Goal: Task Accomplishment & Management: Use online tool/utility

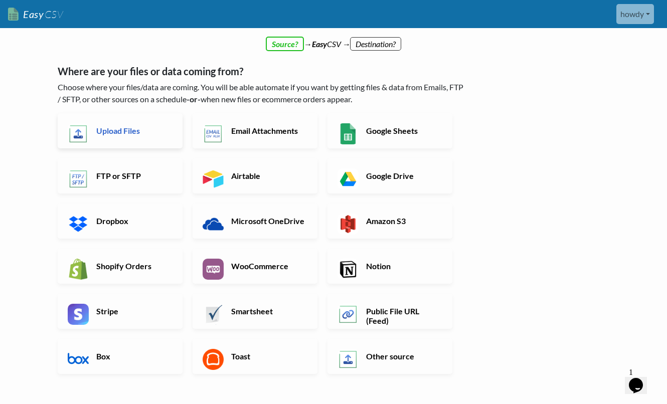
click at [91, 124] on link "Upload Files" at bounding box center [120, 130] width 125 height 35
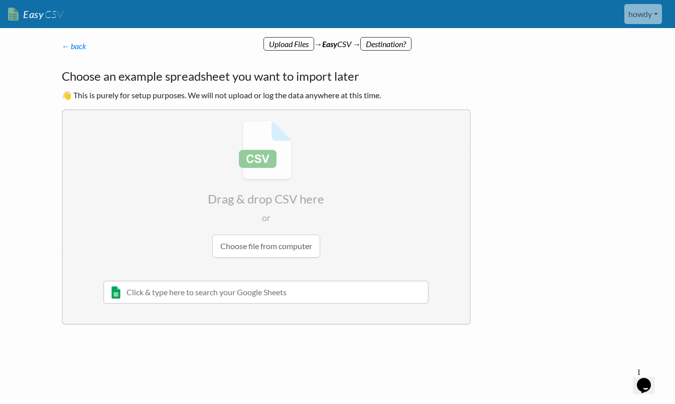
click at [265, 242] on input "file" at bounding box center [266, 189] width 407 height 158
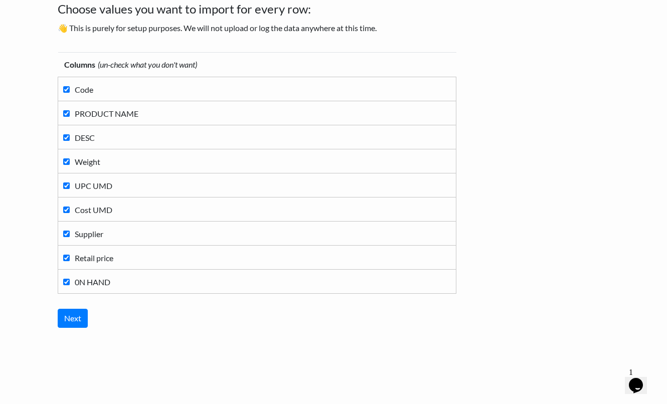
scroll to position [43, 0]
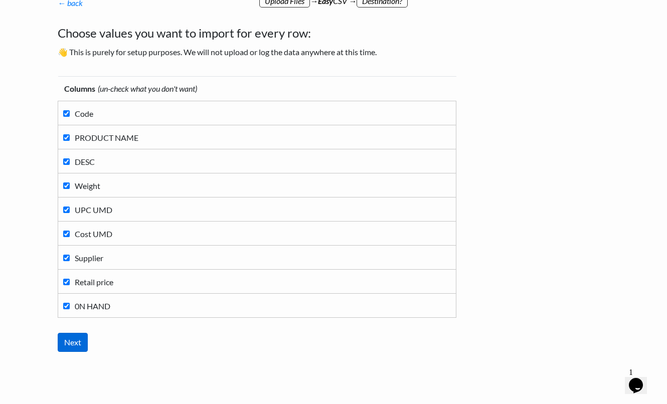
click at [71, 345] on input "Next" at bounding box center [73, 342] width 30 height 19
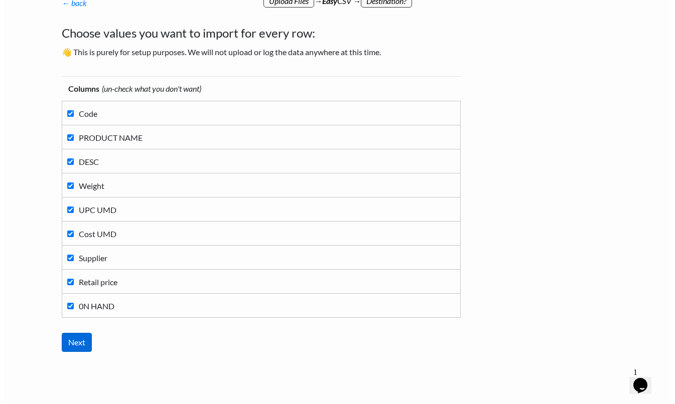
scroll to position [0, 0]
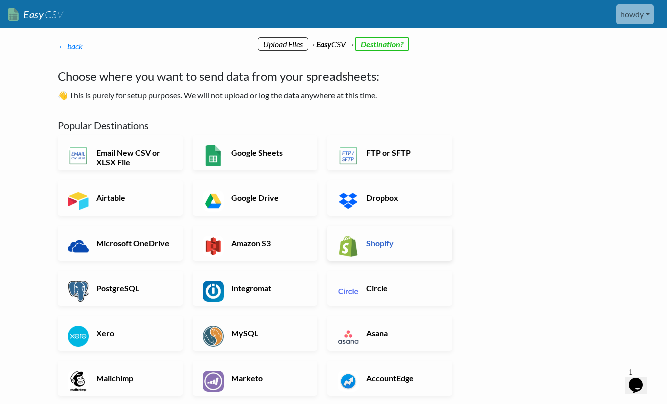
click at [361, 241] on link "Shopify" at bounding box center [390, 243] width 125 height 35
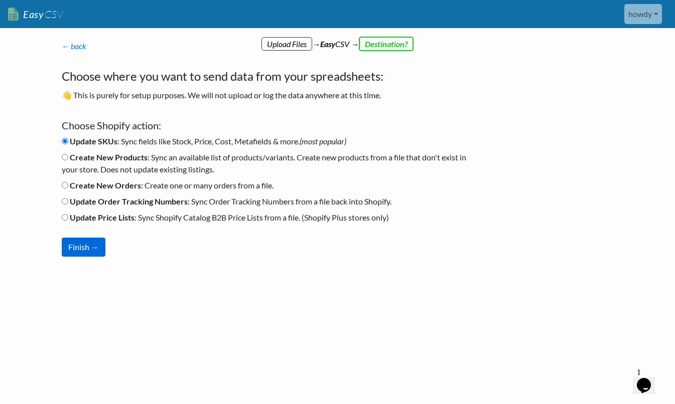
click at [77, 245] on button "Finish →" at bounding box center [84, 247] width 44 height 19
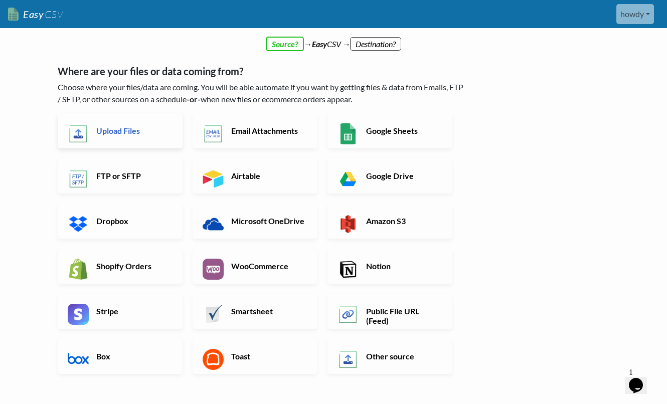
click at [108, 134] on h6 "Upload Files" at bounding box center [133, 131] width 79 height 10
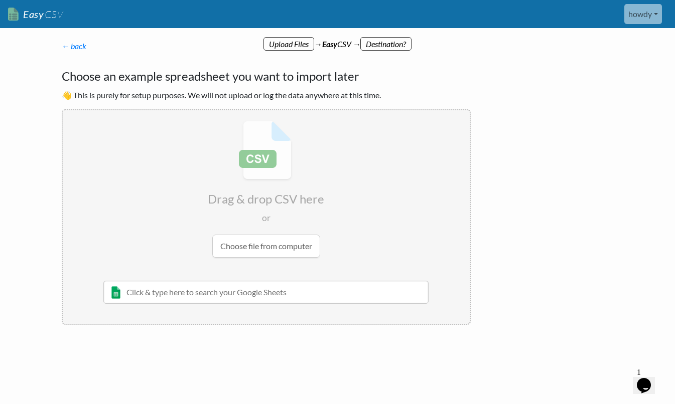
click at [251, 242] on input "file" at bounding box center [266, 189] width 407 height 158
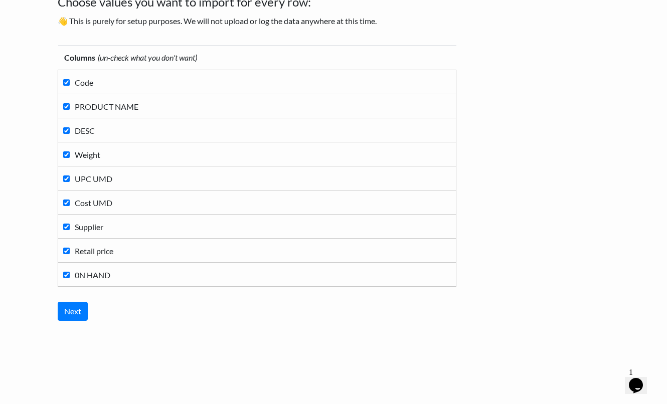
scroll to position [74, 0]
click at [70, 314] on input "Next" at bounding box center [73, 311] width 30 height 19
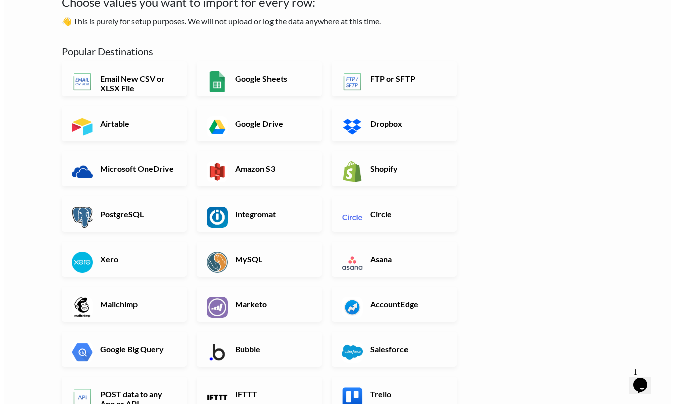
scroll to position [0, 0]
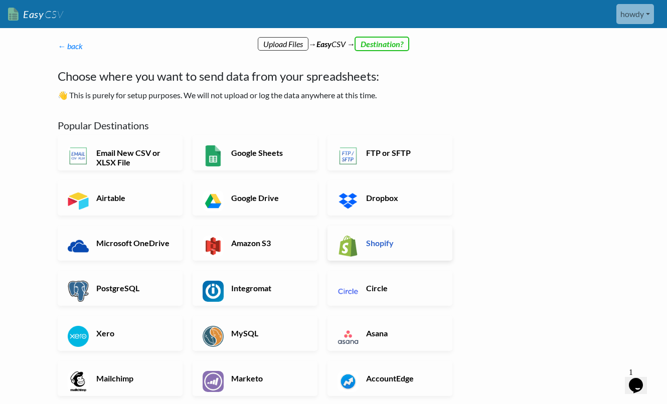
click at [404, 246] on h6 "Shopify" at bounding box center [403, 243] width 79 height 10
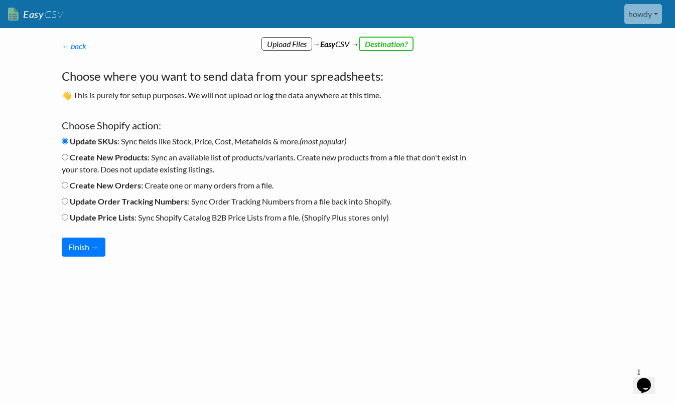
click at [65, 157] on input "Create New Products : Sync an available list of products/variants. Create new p…" at bounding box center [65, 157] width 7 height 7
radio input "true"
click at [88, 245] on button "Finish →" at bounding box center [84, 247] width 44 height 19
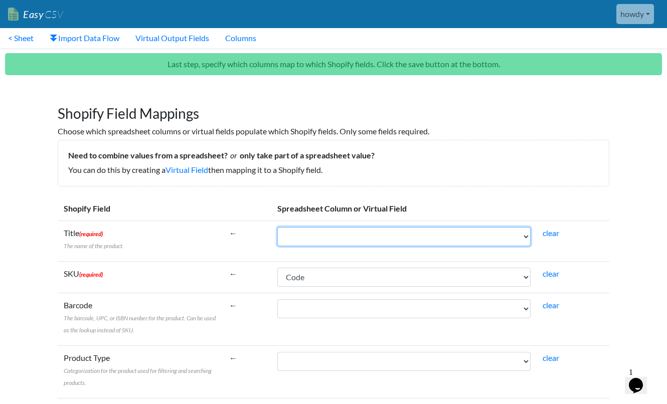
select select "cr_770636"
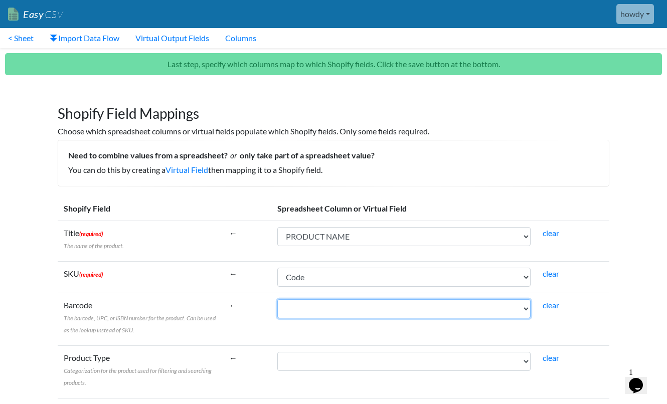
select select "cr_770639"
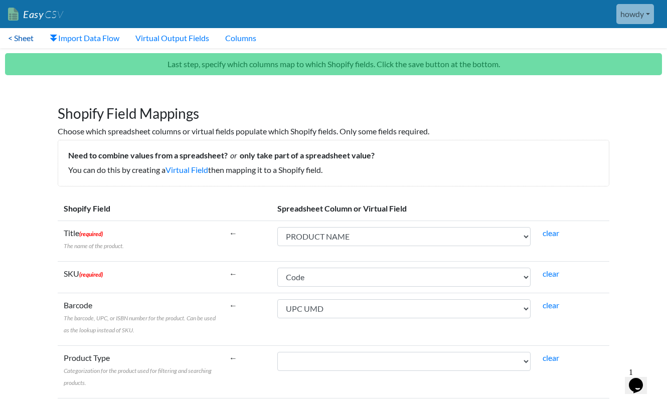
click at [27, 35] on link "< Sheet" at bounding box center [21, 38] width 42 height 20
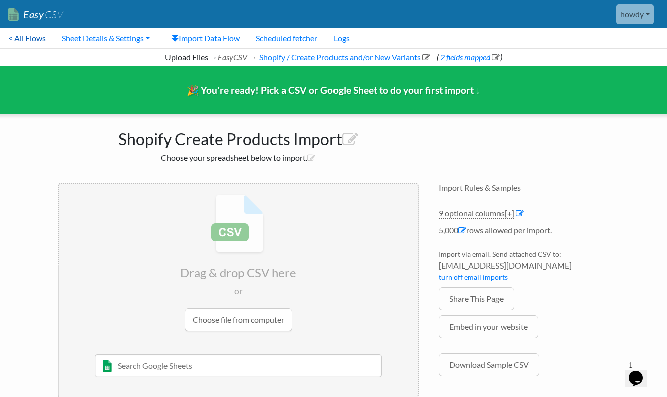
click at [37, 39] on link "< All Flows" at bounding box center [27, 38] width 54 height 20
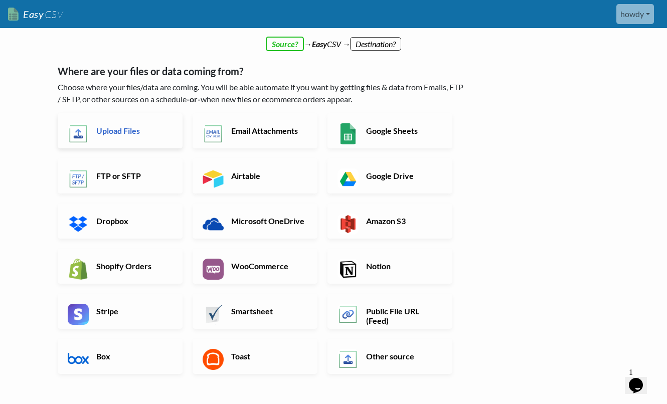
click at [120, 130] on h6 "Upload Files" at bounding box center [133, 131] width 79 height 10
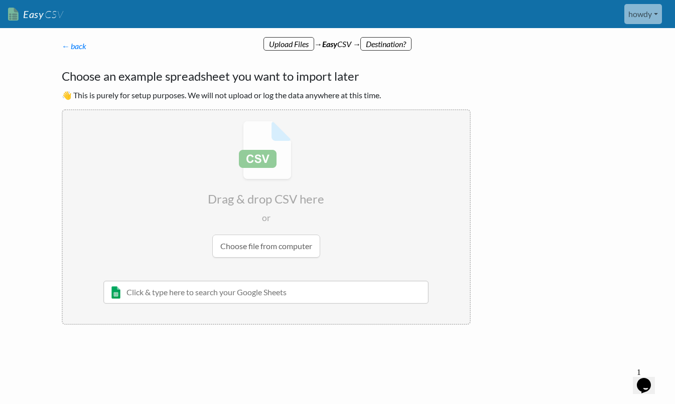
click at [261, 243] on input "file" at bounding box center [266, 189] width 407 height 158
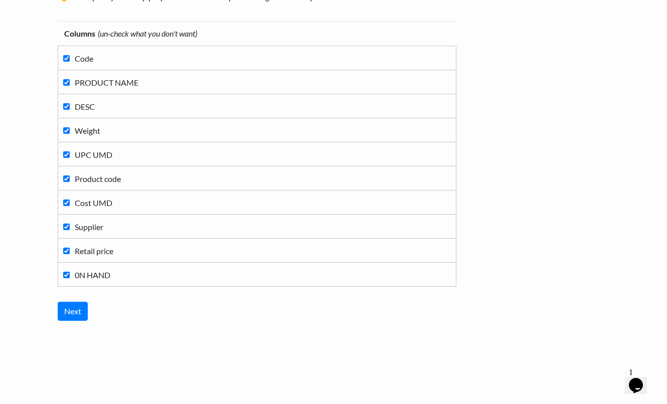
scroll to position [98, 0]
click at [83, 314] on input "Next" at bounding box center [73, 311] width 30 height 19
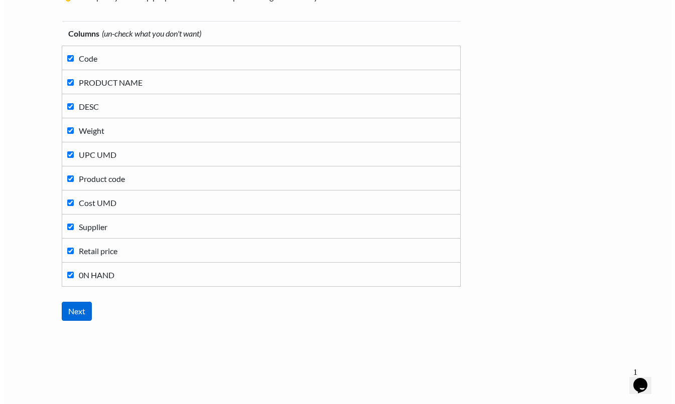
scroll to position [0, 0]
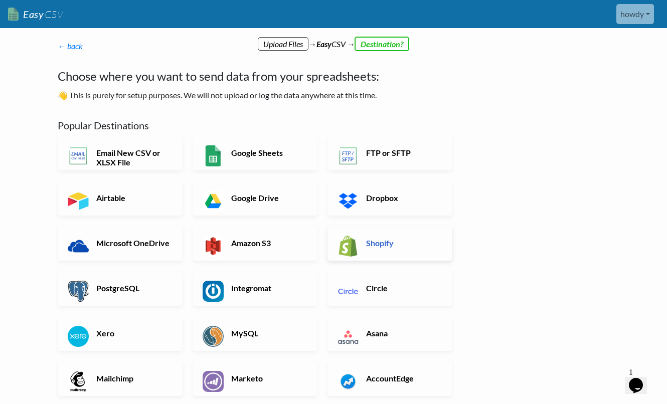
click at [406, 246] on h6 "Shopify" at bounding box center [403, 243] width 79 height 10
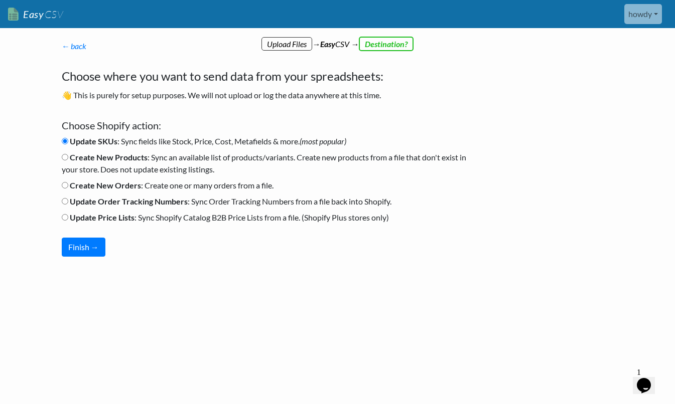
click at [63, 158] on input "Create New Products : Sync an available list of products/variants. Create new p…" at bounding box center [65, 157] width 7 height 7
radio input "true"
click at [85, 248] on button "Finish →" at bounding box center [84, 247] width 44 height 19
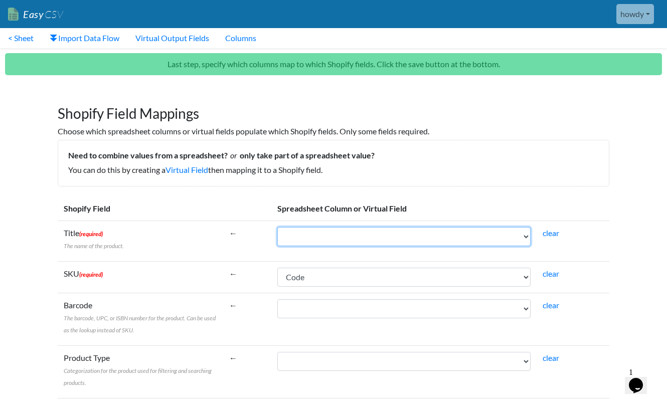
select select "cr_770645"
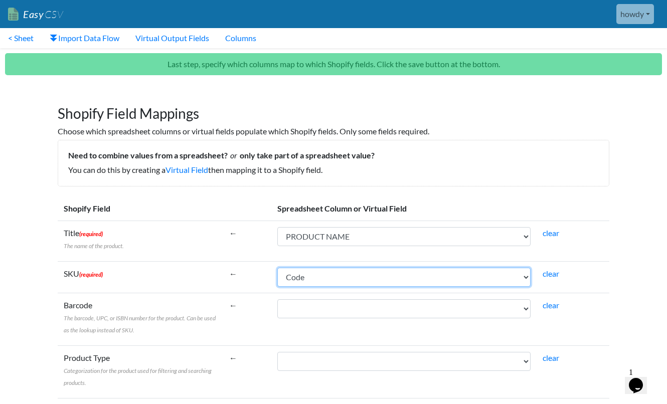
select select "cr_770649"
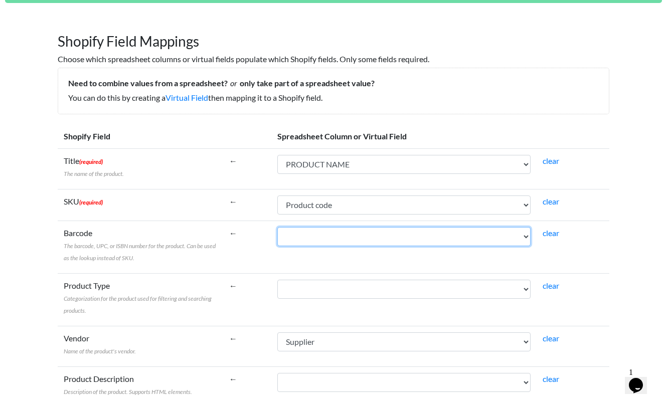
select select "cr_770648"
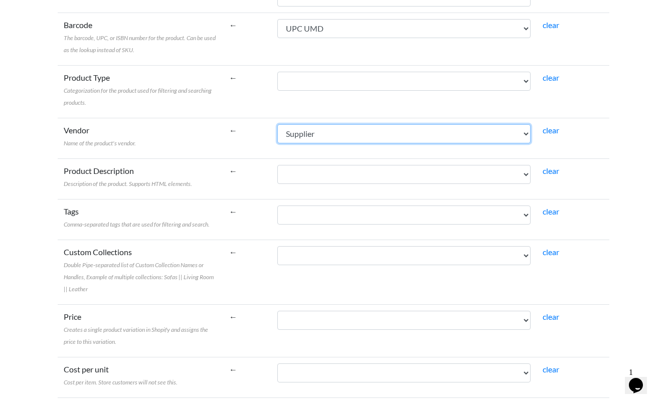
scroll to position [299, 0]
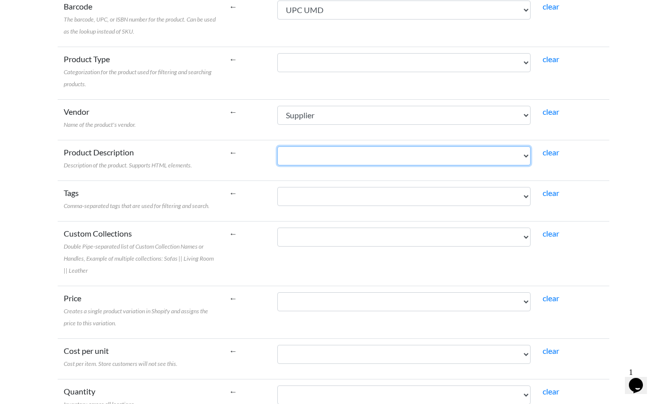
select select "cr_770646"
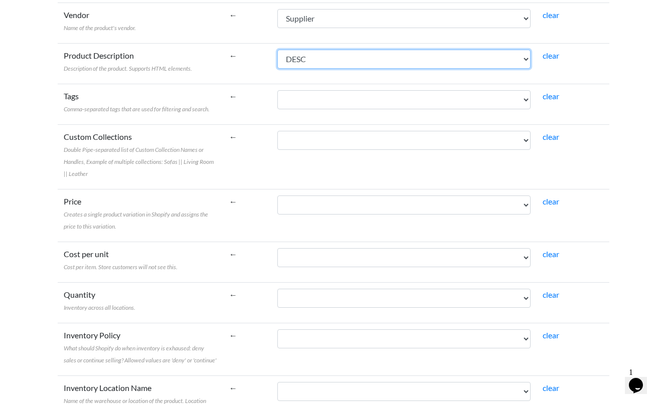
scroll to position [406, 0]
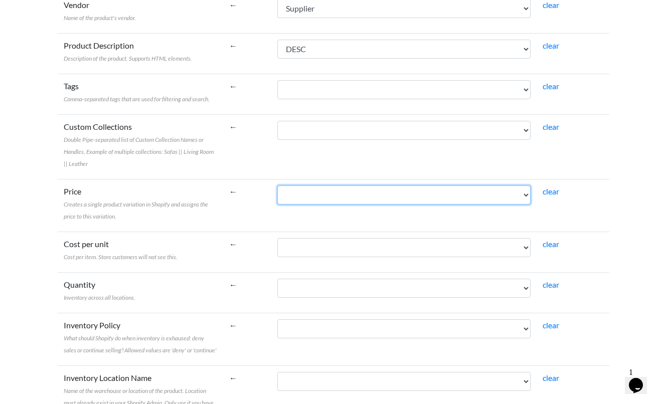
select select "cr_770652"
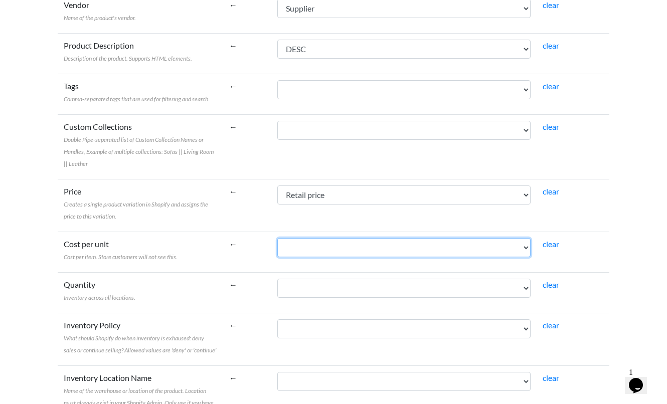
select select "cr_770650"
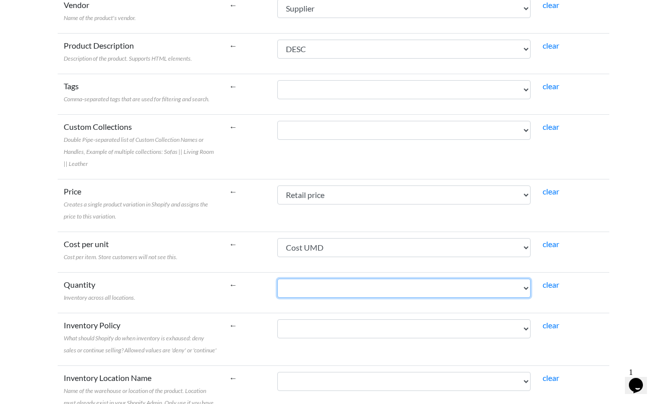
select select "cr_770653"
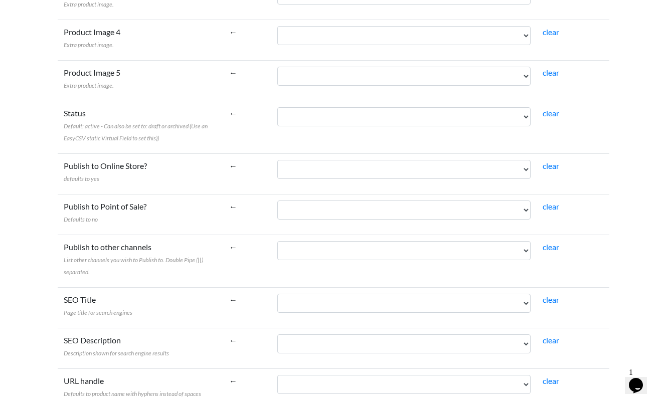
scroll to position [983, 0]
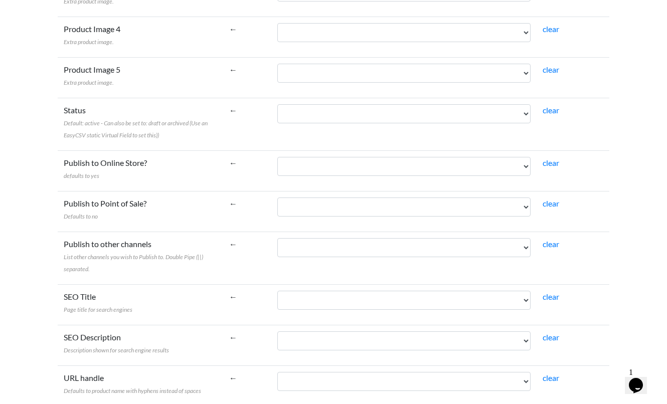
click at [87, 176] on span "defaults to yes" at bounding box center [82, 176] width 36 height 8
click at [277, 176] on select "Code PRODUCT NAME DESC Weight UPC UMD Product code Cost UMD Supplier Retail pri…" at bounding box center [404, 166] width 254 height 19
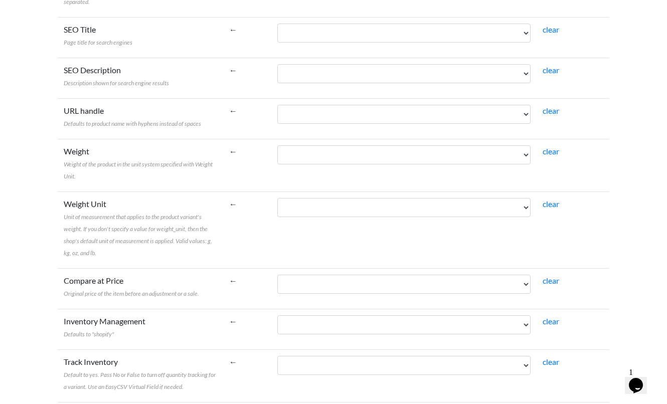
scroll to position [1251, 0]
select select "cr_770647"
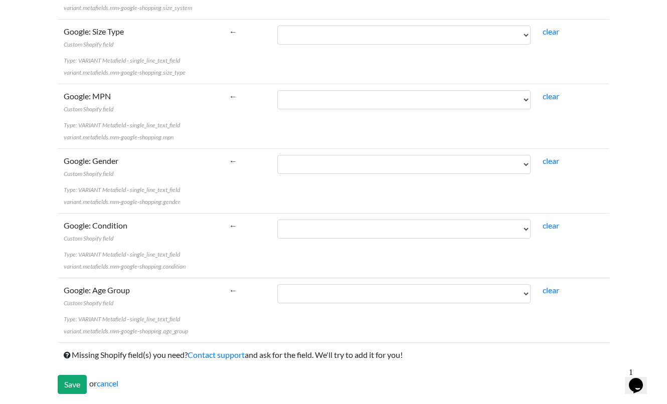
scroll to position [3632, 0]
click at [74, 383] on input "Save" at bounding box center [72, 385] width 29 height 19
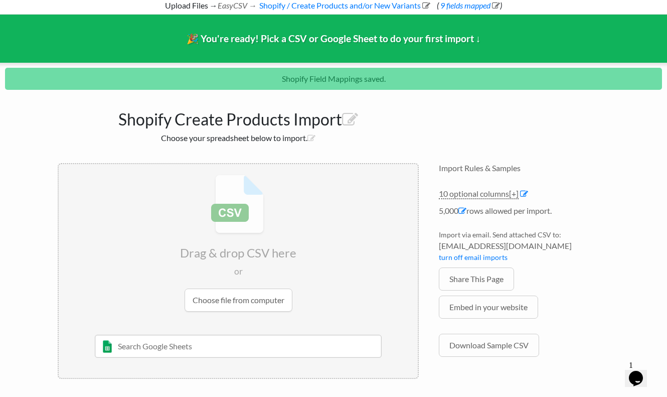
scroll to position [51, 0]
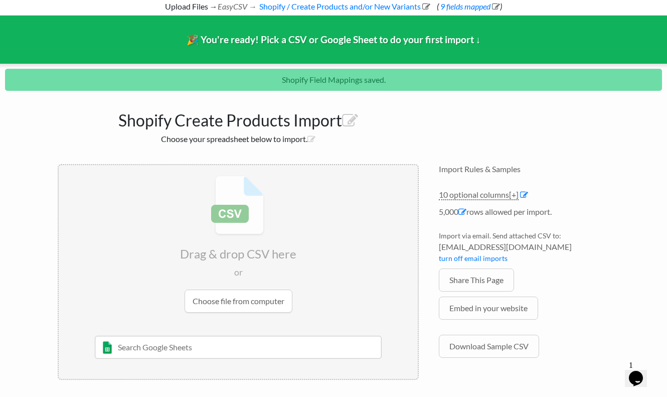
click at [221, 295] on input "file" at bounding box center [238, 244] width 359 height 158
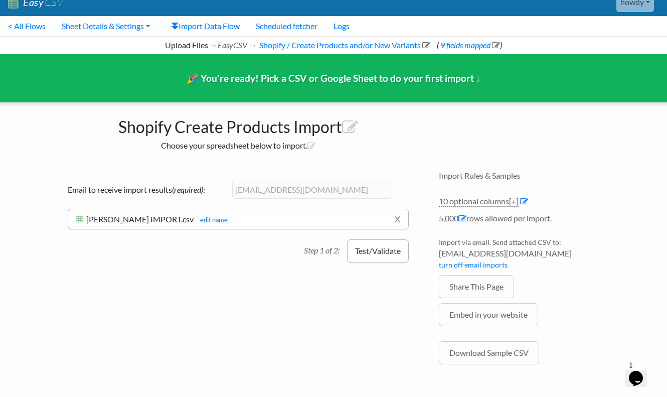
click at [388, 252] on button "Test/Validate" at bounding box center [378, 250] width 62 height 23
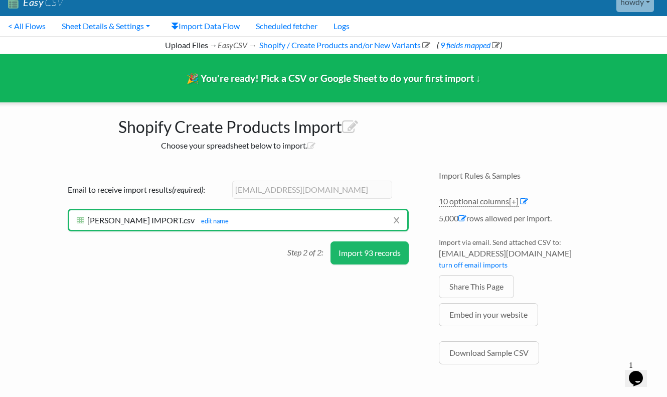
click at [388, 252] on button "Import 93 records" at bounding box center [370, 252] width 78 height 23
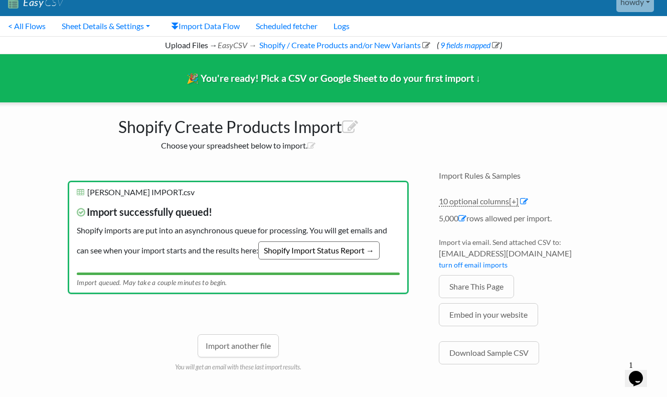
click at [355, 251] on link "Shopify Import Status Report →" at bounding box center [318, 250] width 121 height 18
